Goal: Find specific page/section: Find specific page/section

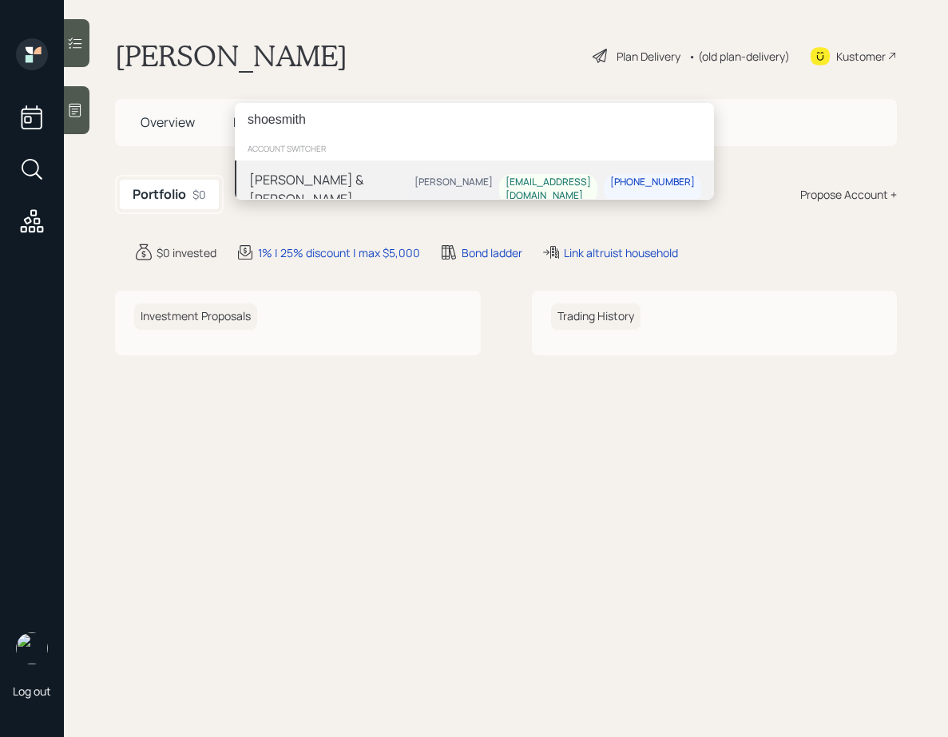
type input "shoesmith"
